Goal: Task Accomplishment & Management: Manage account settings

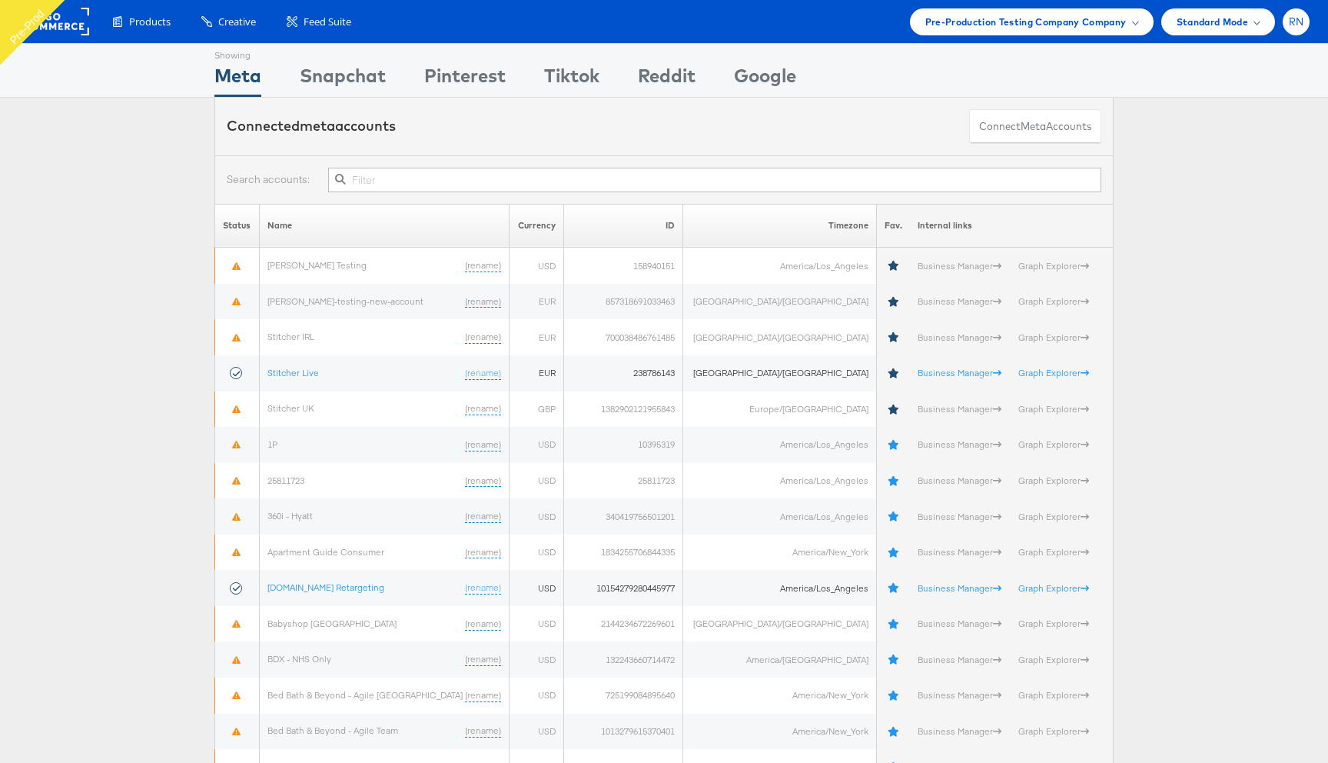
click at [1297, 17] on span "RN" at bounding box center [1296, 22] width 15 height 10
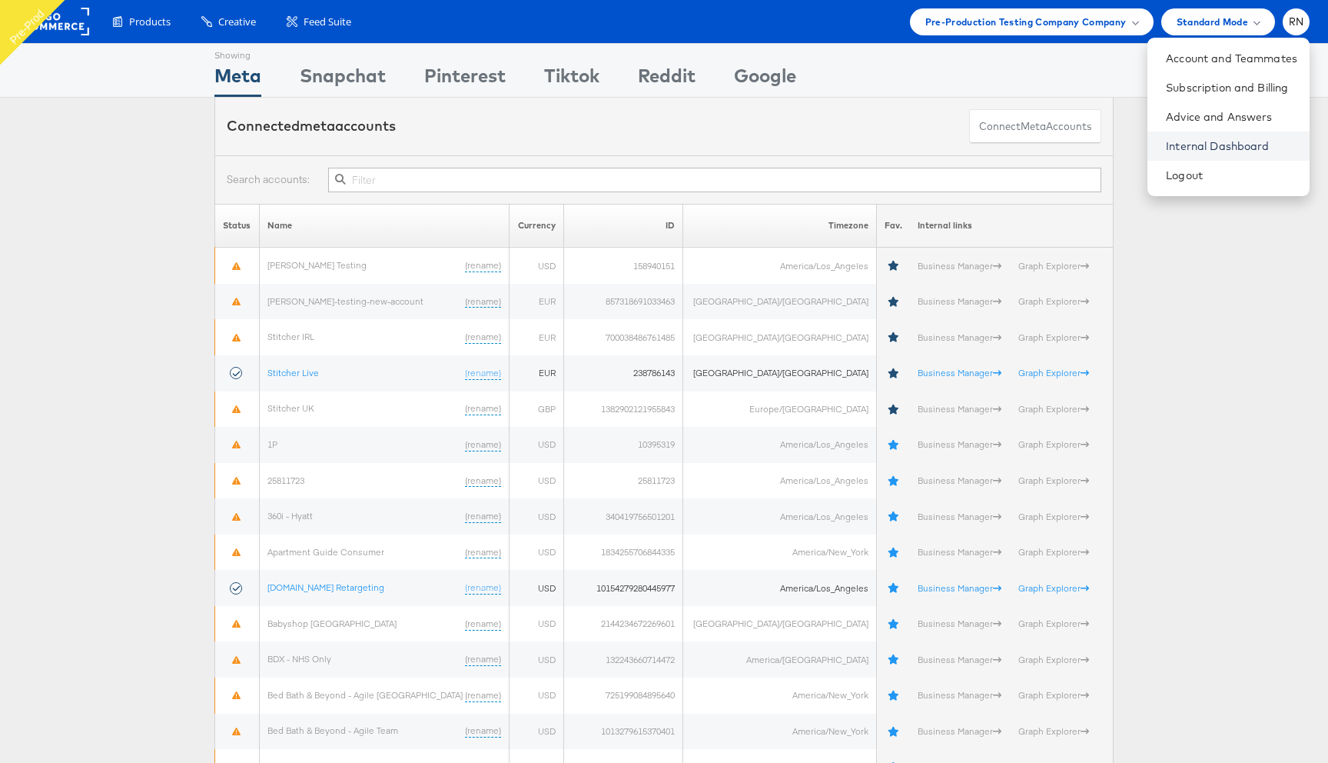
click at [1212, 144] on link "Internal Dashboard" at bounding box center [1231, 145] width 131 height 15
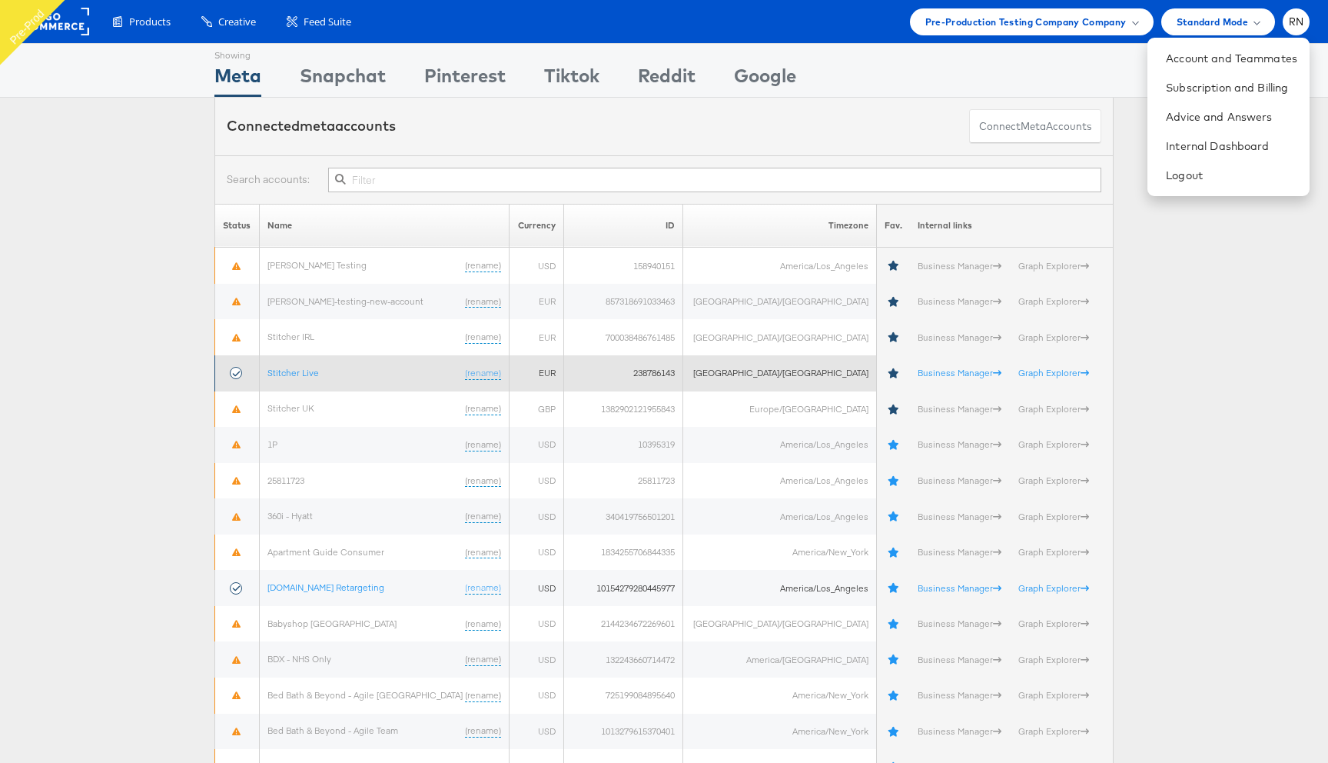
click at [313, 359] on td "Stitcher Live (rename)" at bounding box center [384, 373] width 250 height 36
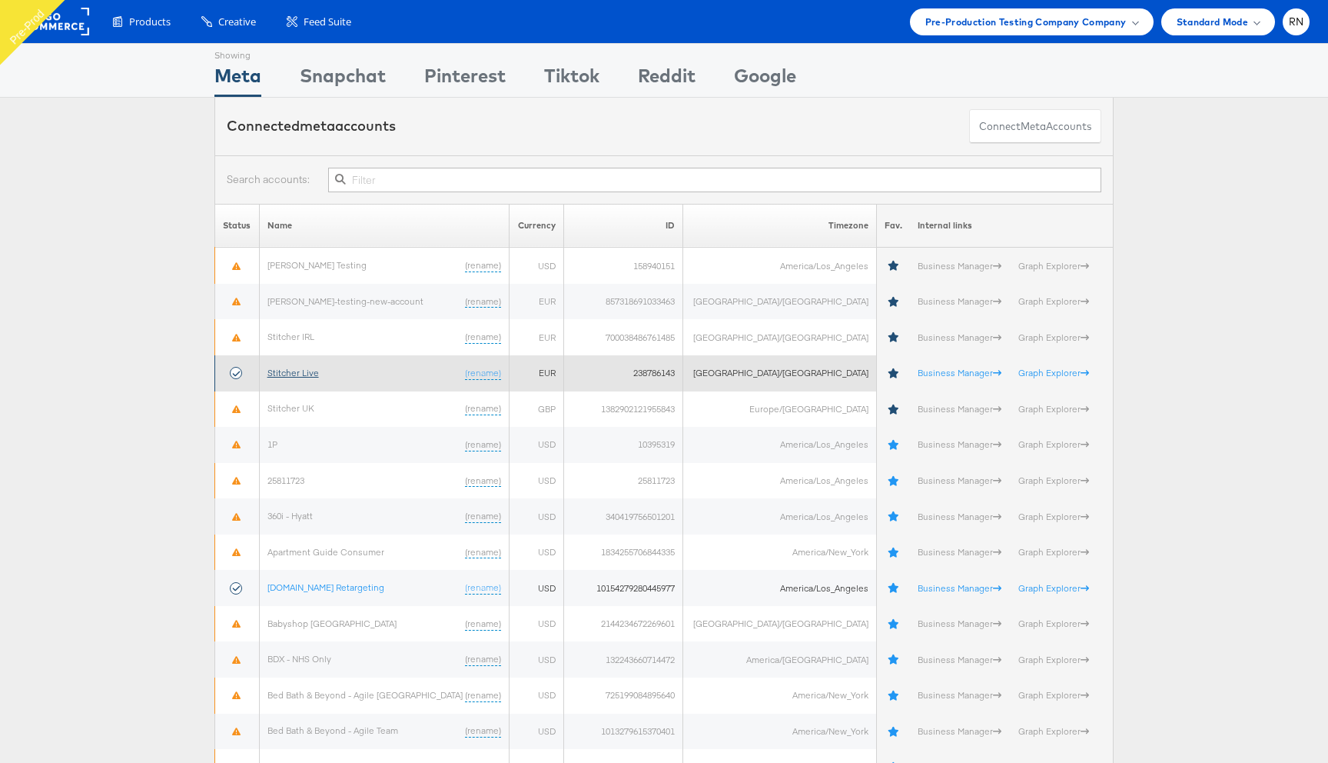
click at [313, 371] on link "Stitcher Live" at bounding box center [292, 373] width 51 height 12
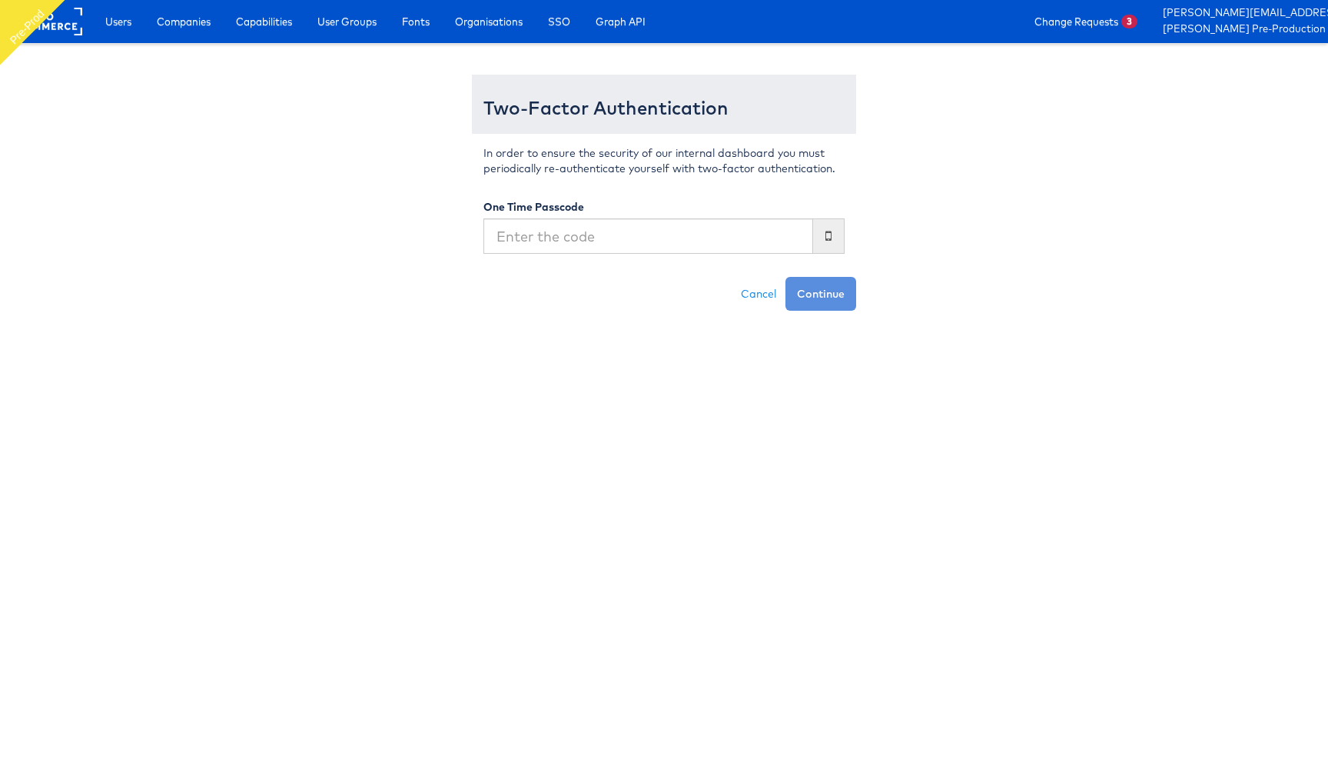
click at [576, 237] on input "text" at bounding box center [648, 235] width 330 height 35
type input "780282"
click at [786, 277] on button "Continue" at bounding box center [821, 294] width 71 height 34
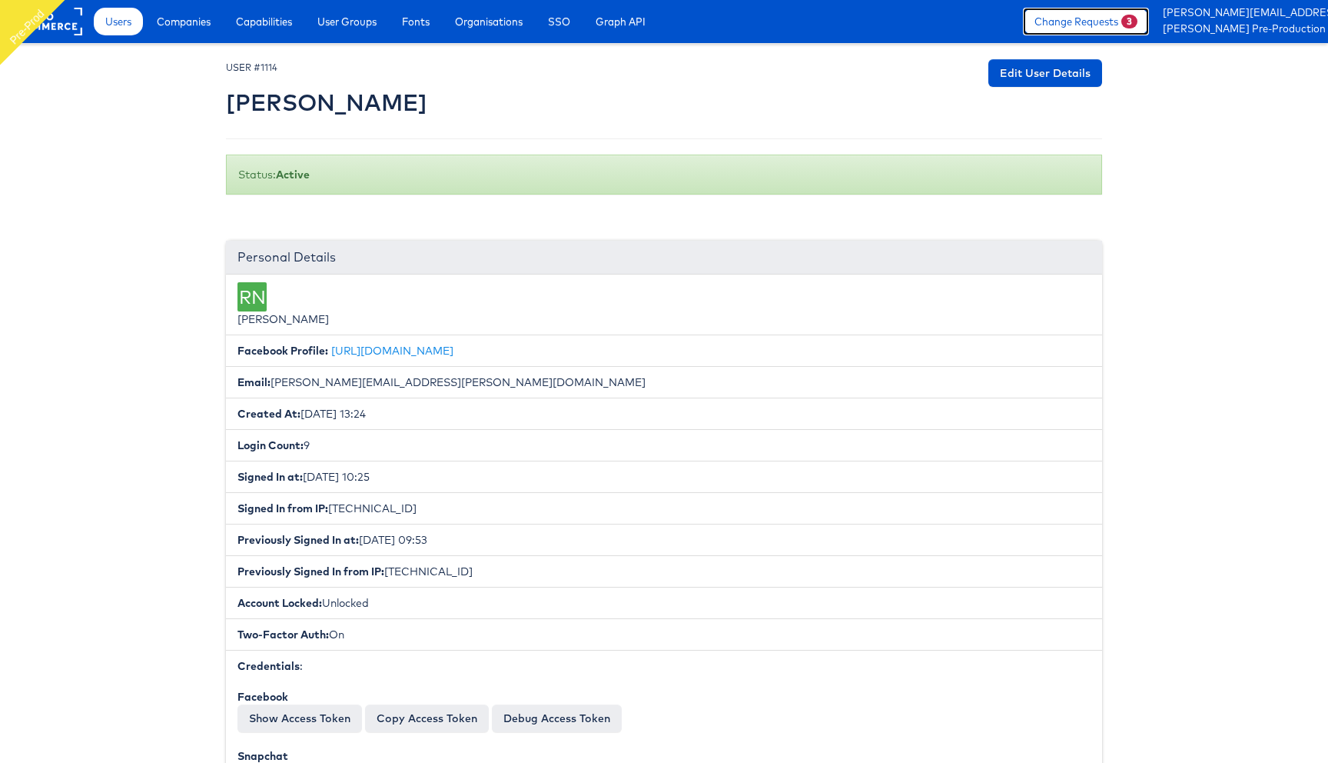
click at [1082, 16] on link "Change Requests 3" at bounding box center [1086, 22] width 126 height 28
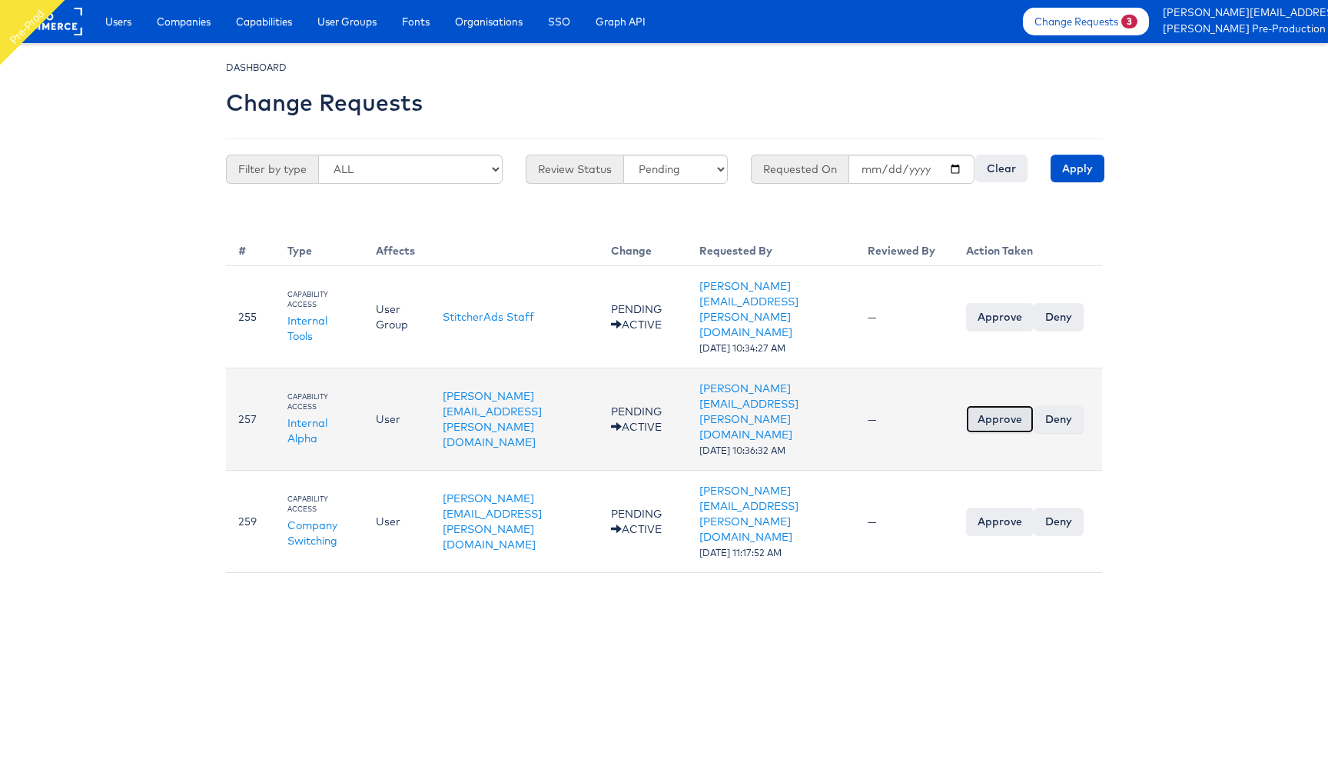
click at [1034, 405] on input "Approve" at bounding box center [1000, 419] width 68 height 28
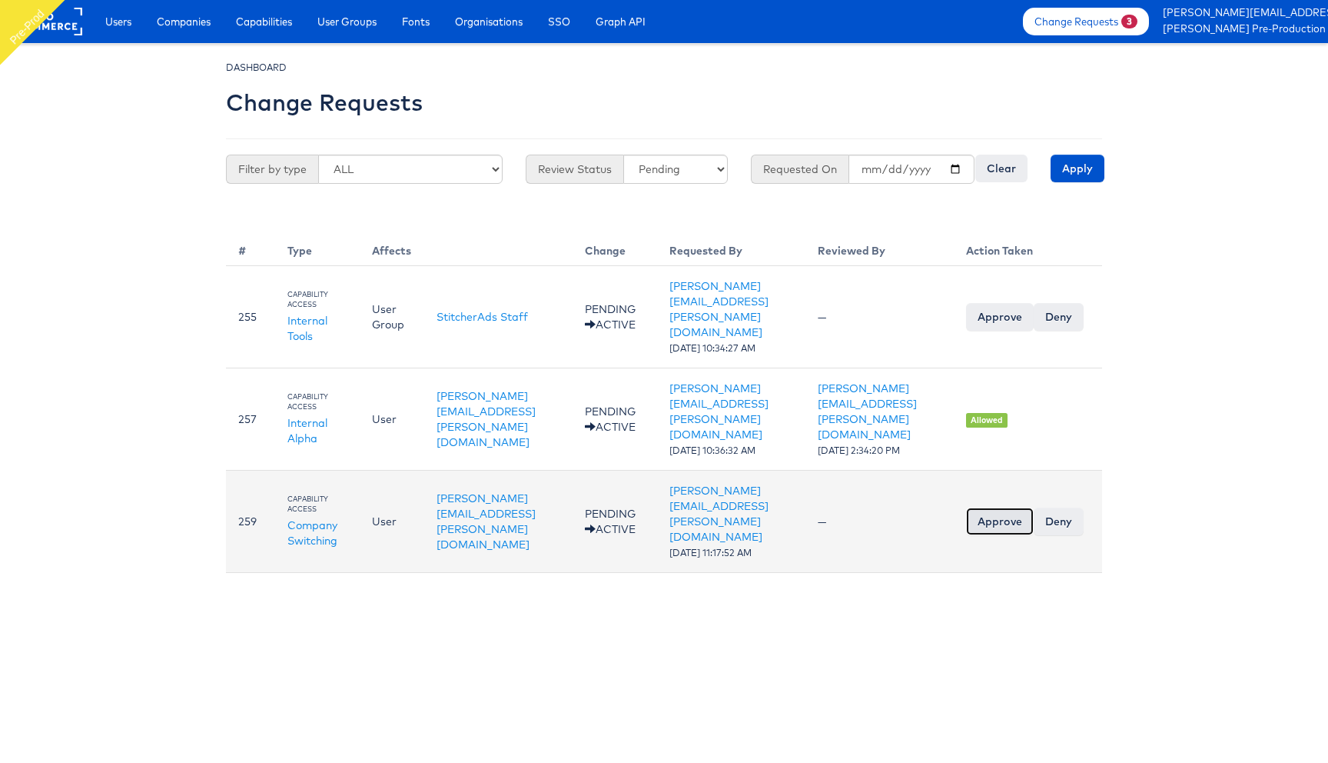
click at [1034, 507] on input "Approve" at bounding box center [1000, 521] width 68 height 28
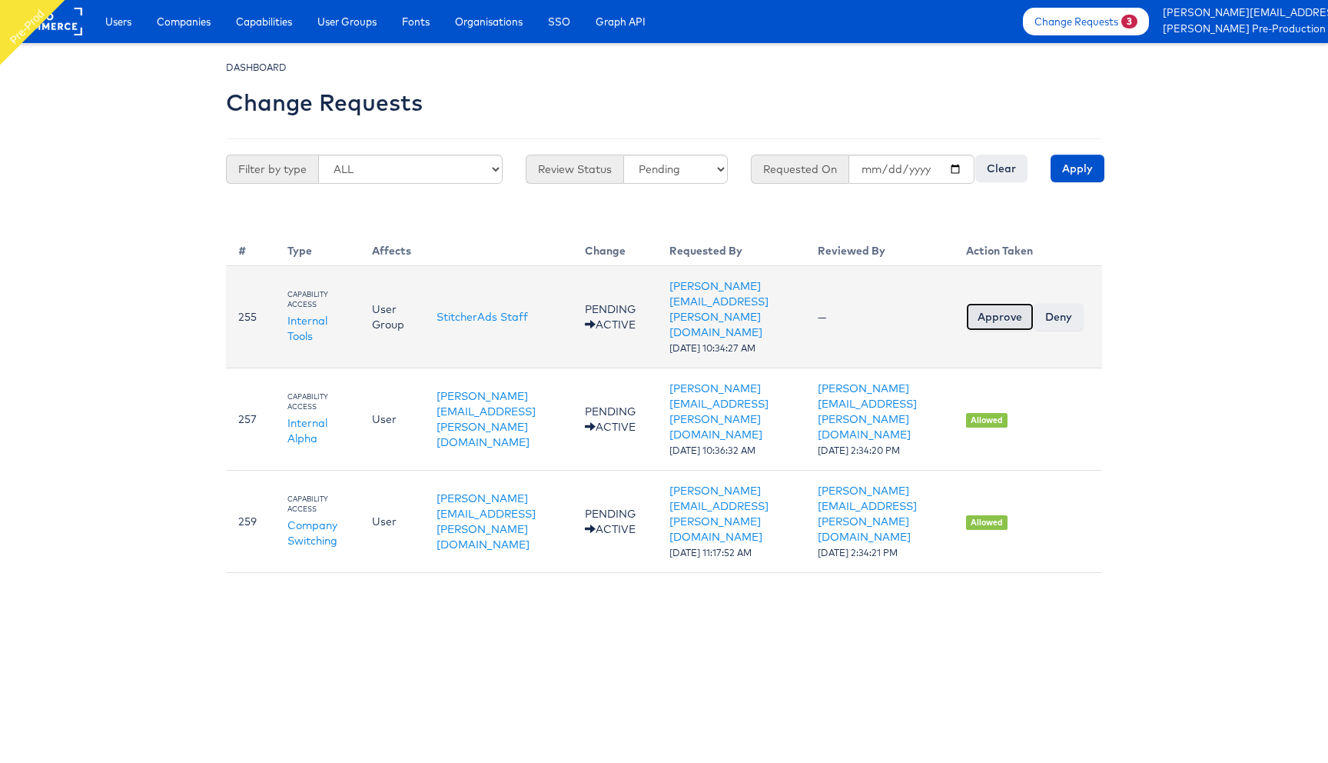
click at [1034, 303] on input "Approve" at bounding box center [1000, 317] width 68 height 28
